Goal: Task Accomplishment & Management: Manage account settings

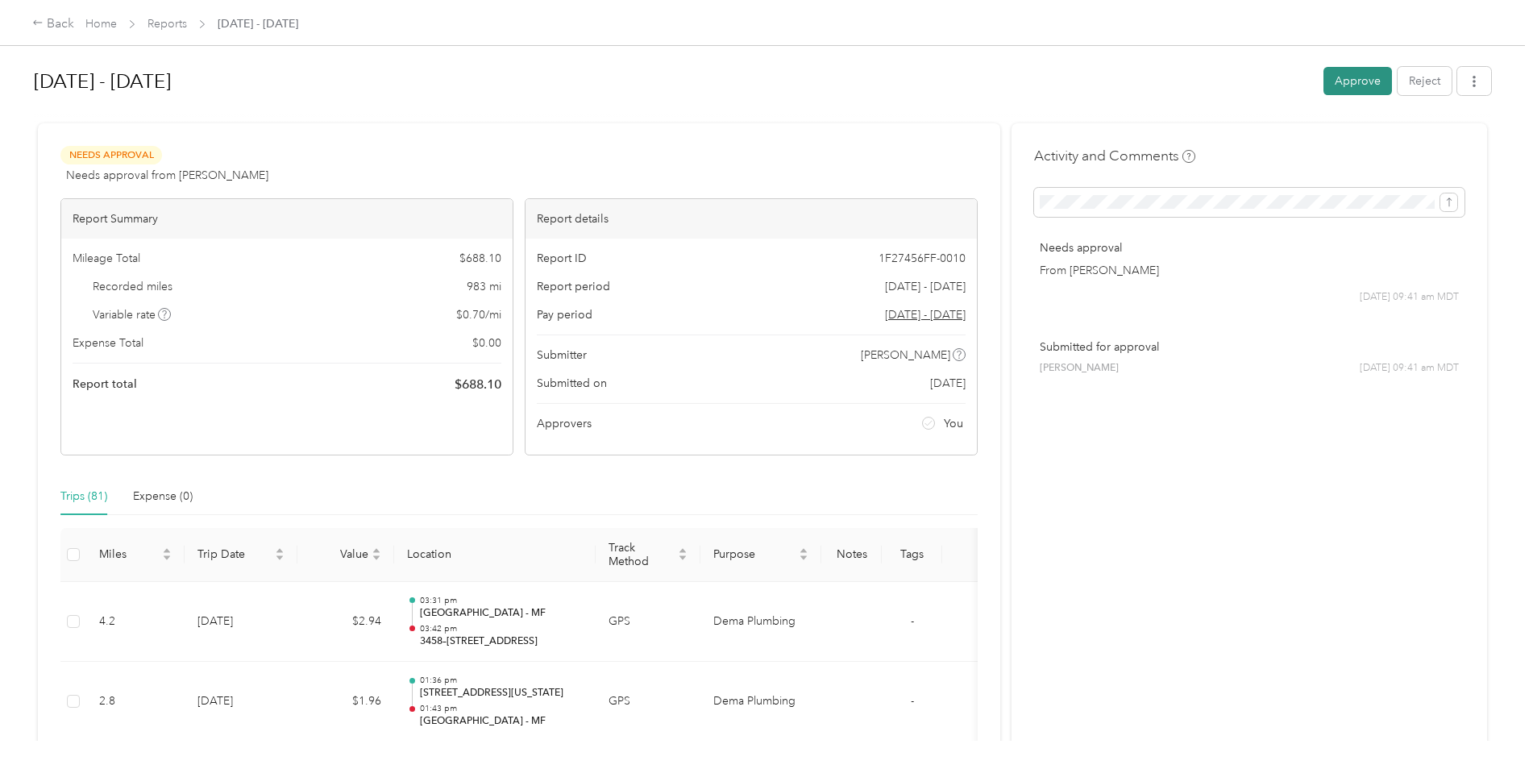
click at [1389, 69] on div "Approve Reject" at bounding box center [1407, 81] width 168 height 28
click at [1357, 74] on button "Approve" at bounding box center [1357, 81] width 68 height 28
